Goal: Information Seeking & Learning: Learn about a topic

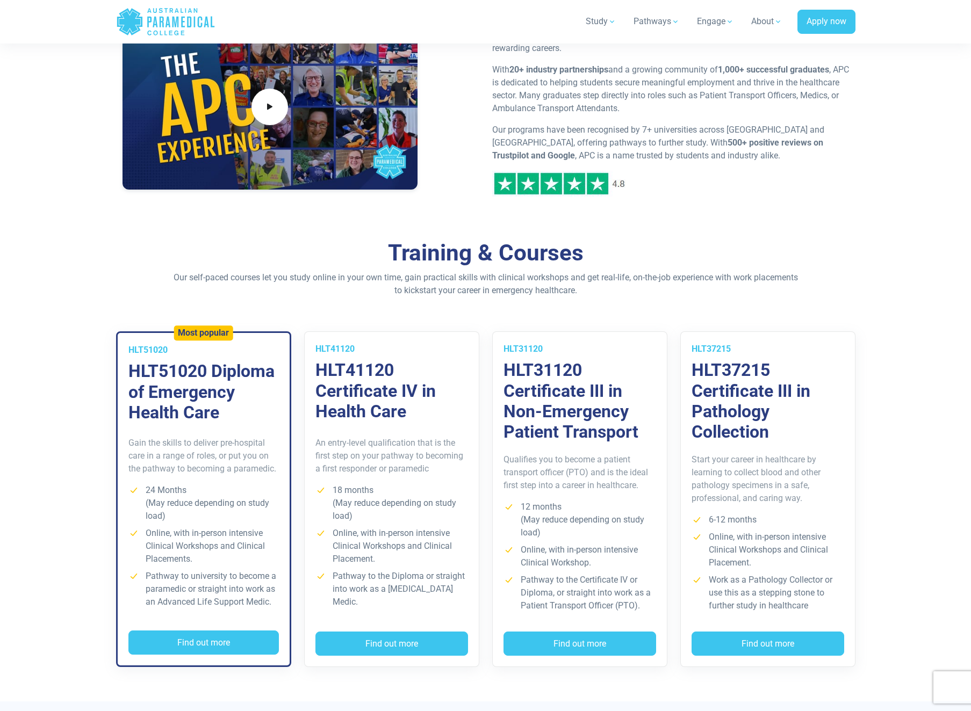
scroll to position [537, 0]
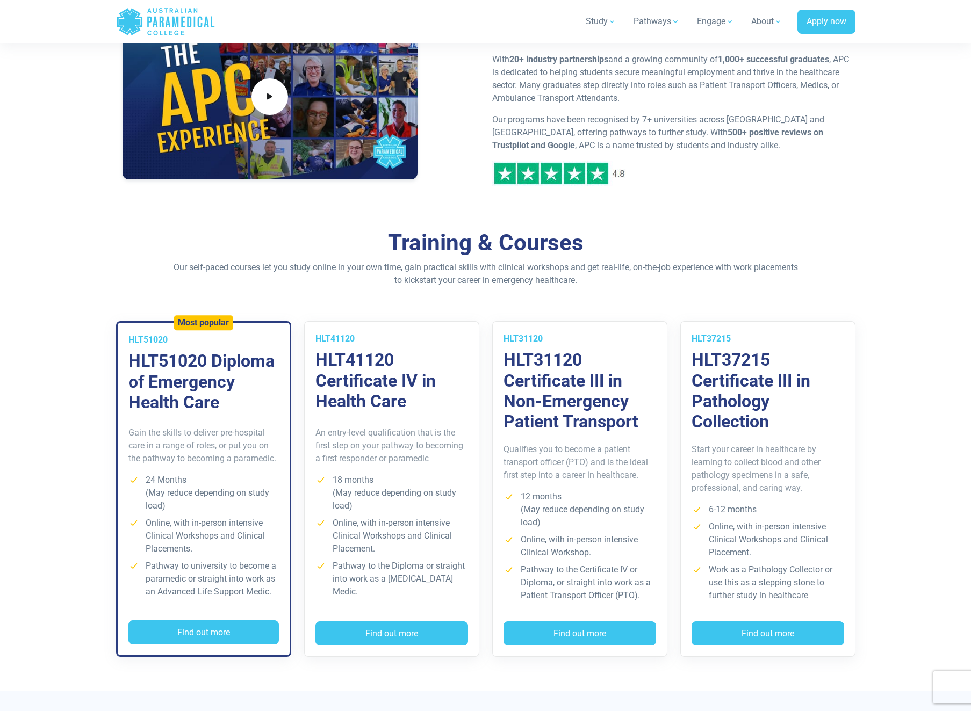
click at [561, 400] on h3 "HLT31120 Certificate III in Non-Emergency Patient Transport" at bounding box center [579, 391] width 153 height 83
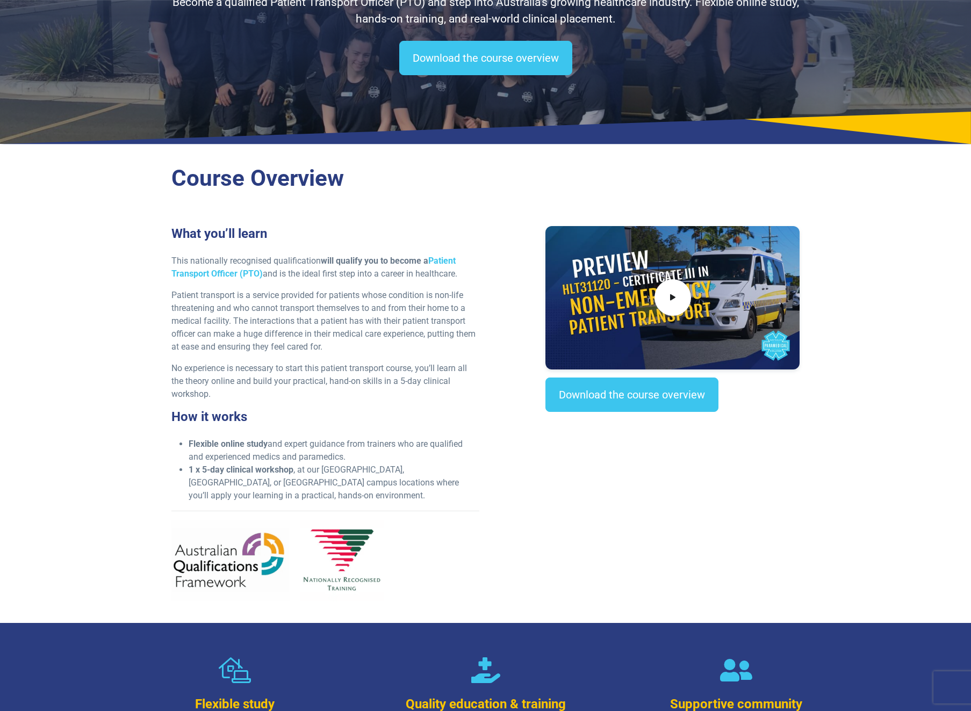
scroll to position [179, 0]
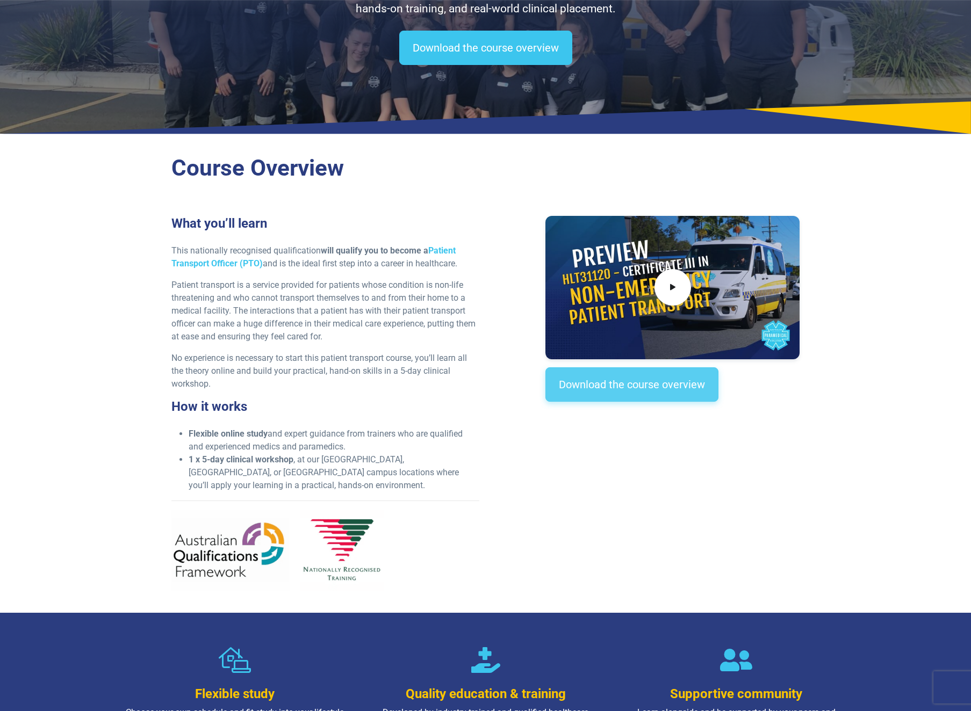
click at [686, 379] on link "Download the course overview" at bounding box center [631, 385] width 173 height 34
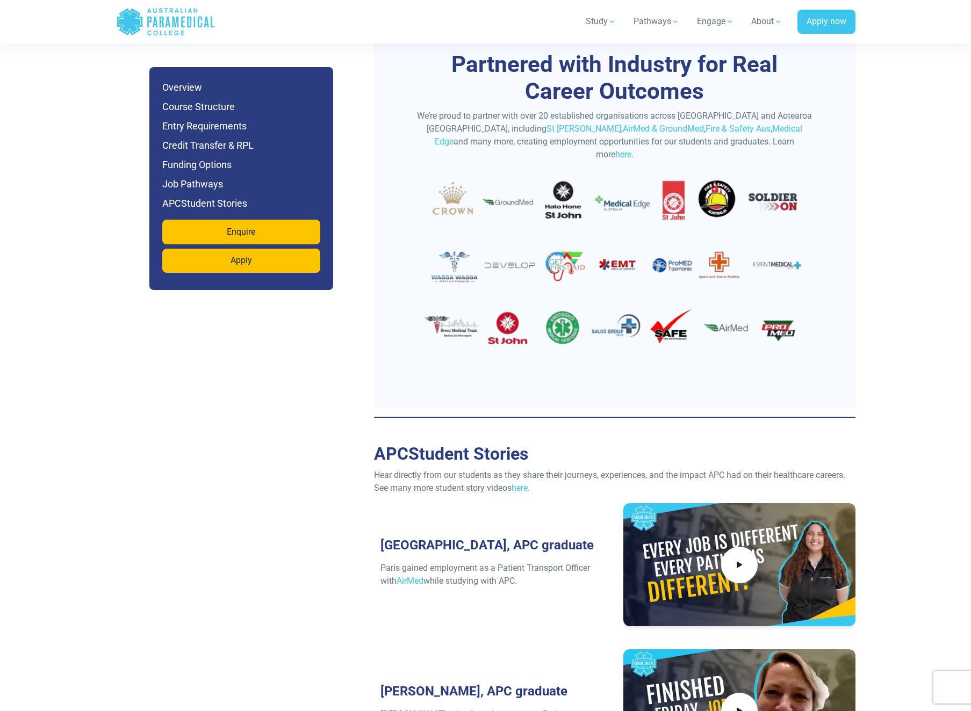
scroll to position [3572, 0]
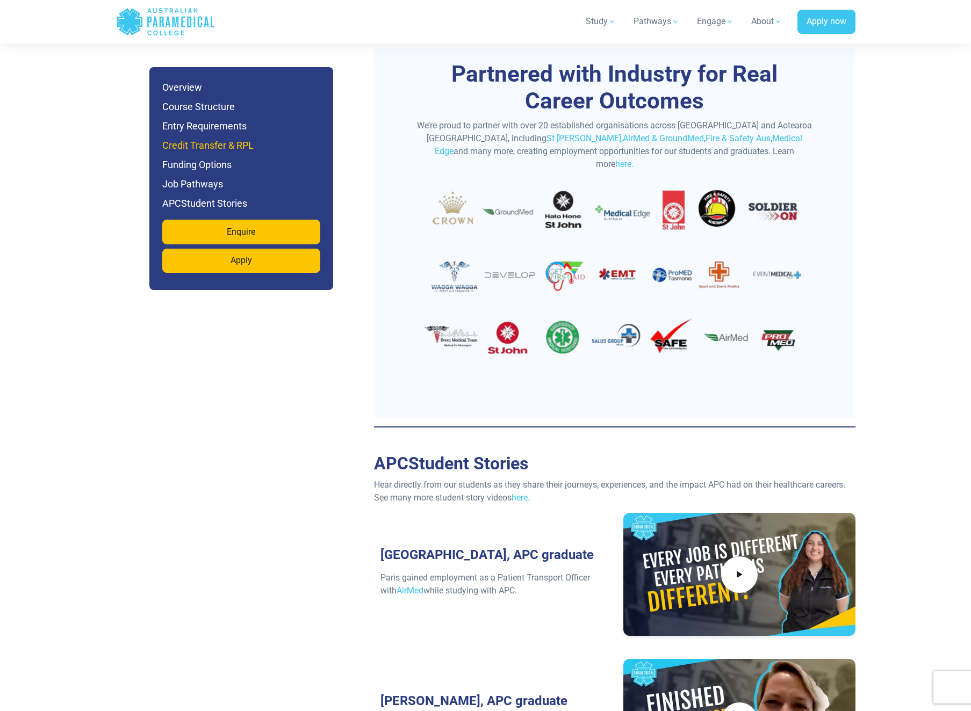
click at [246, 139] on h6 "Credit Transfer & RPL" at bounding box center [241, 145] width 158 height 15
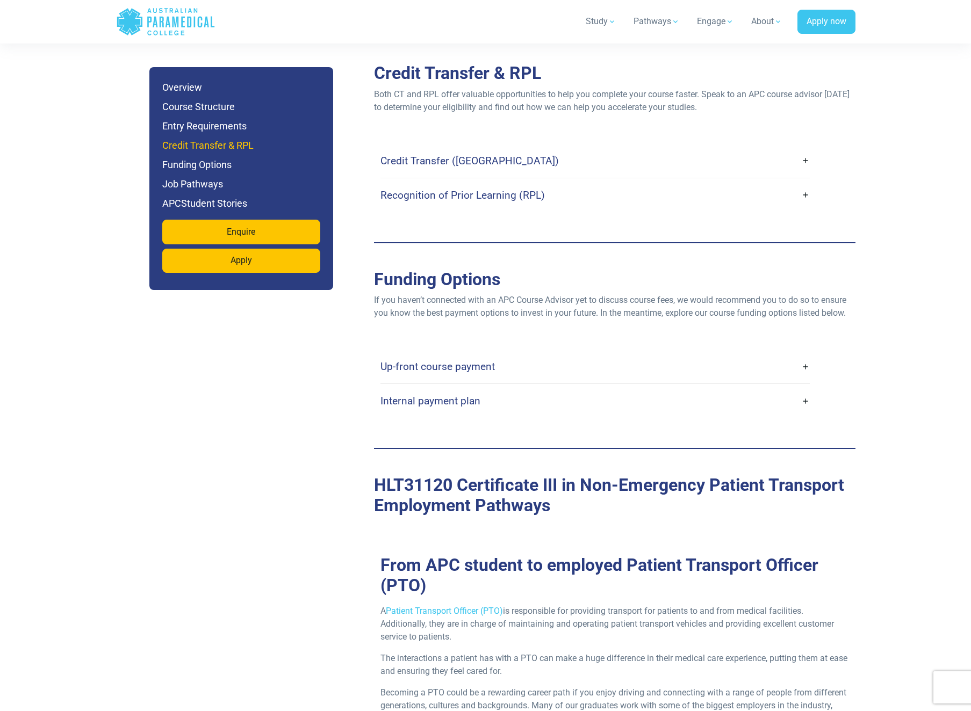
scroll to position [2801, 0]
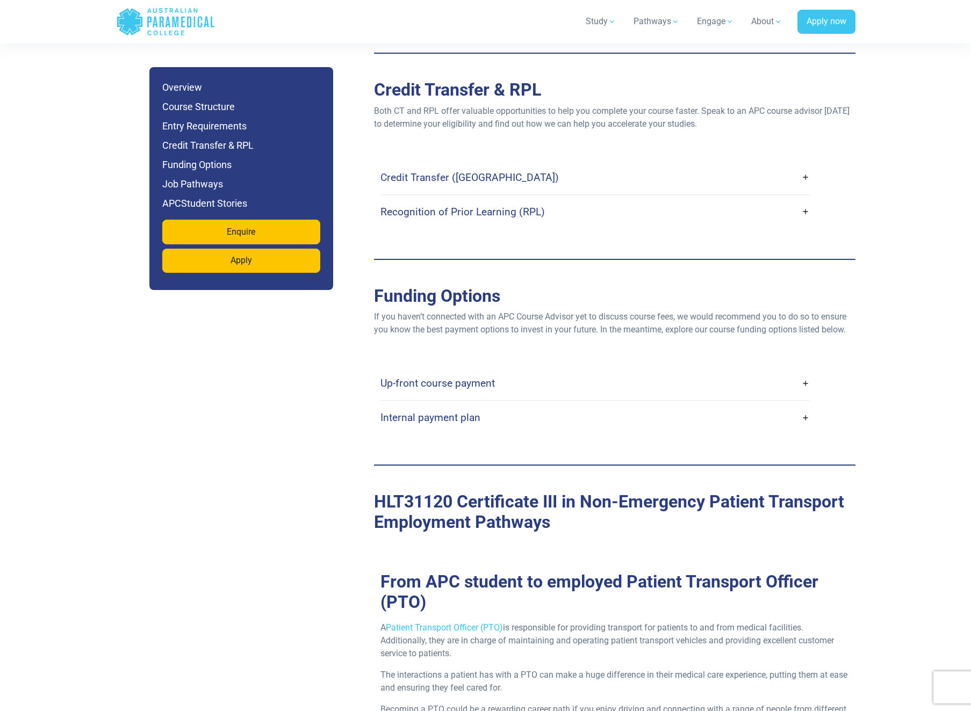
click at [397, 171] on h4 "Credit Transfer ([GEOGRAPHIC_DATA])" at bounding box center [469, 177] width 178 height 12
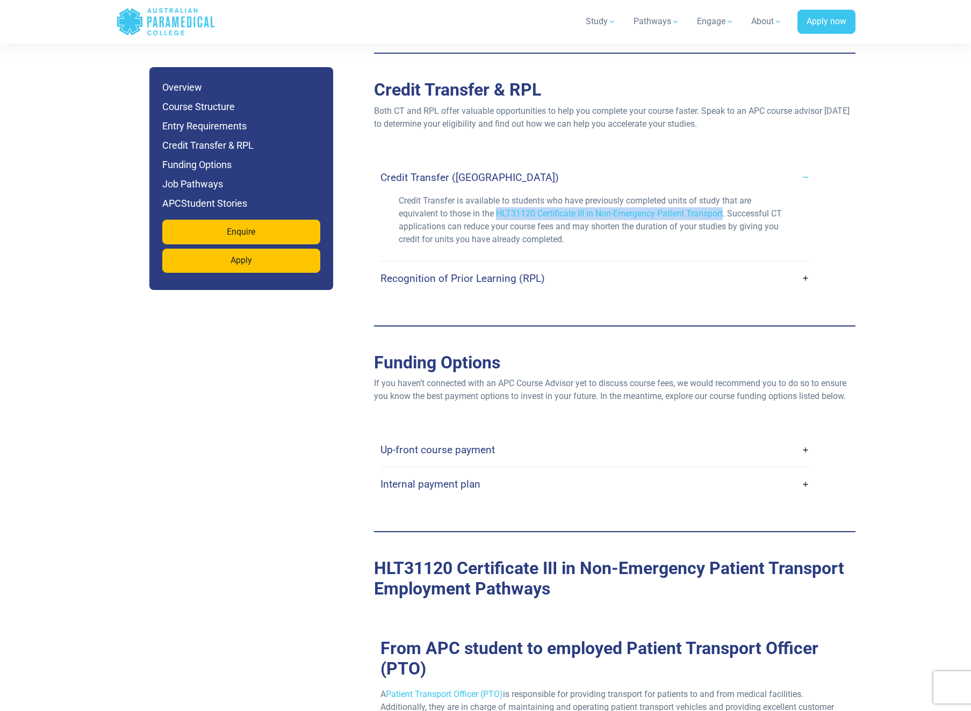
drag, startPoint x: 500, startPoint y: 186, endPoint x: 727, endPoint y: 185, distance: 227.3
click at [727, 195] on p "Credit Transfer is available to students who have previously completed units of…" at bounding box center [595, 221] width 393 height 52
copy p "HLT31120 Certificate III in Non-Emergency Patient Transport"
click at [439, 444] on h4 "Up-front course payment" at bounding box center [437, 450] width 114 height 12
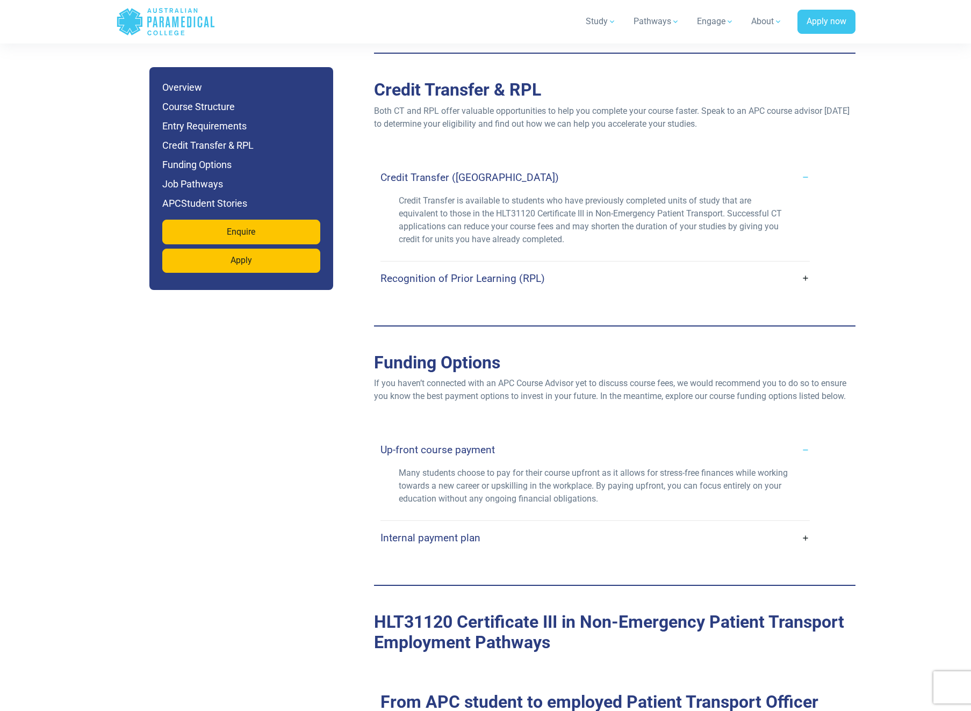
click at [447, 532] on h4 "Internal payment plan" at bounding box center [430, 538] width 100 height 12
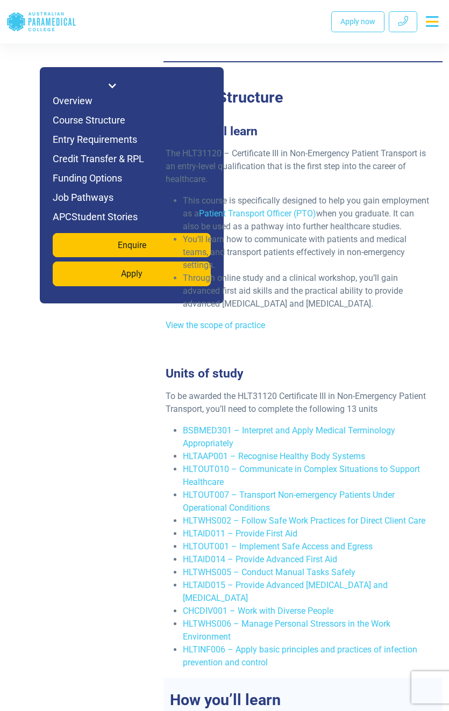
scroll to position [2061, 0]
